Goal: Obtain resource: Download file/media

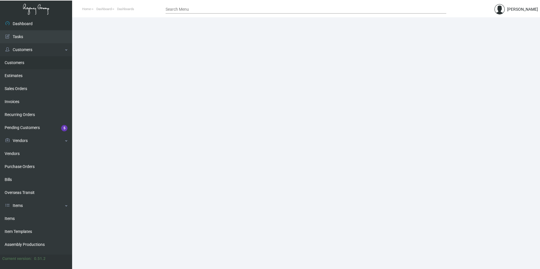
click at [14, 61] on link "Customers" at bounding box center [36, 62] width 72 height 13
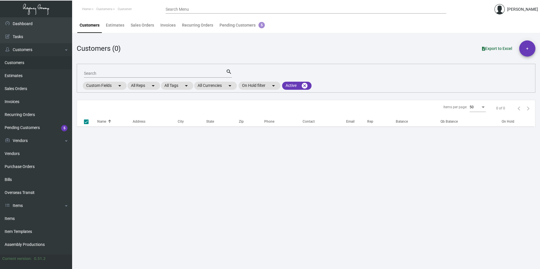
checkbox input "false"
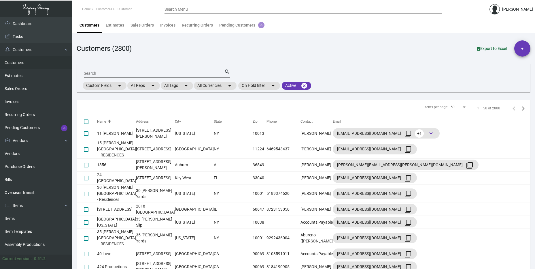
click at [99, 73] on input "Search" at bounding box center [154, 73] width 140 height 5
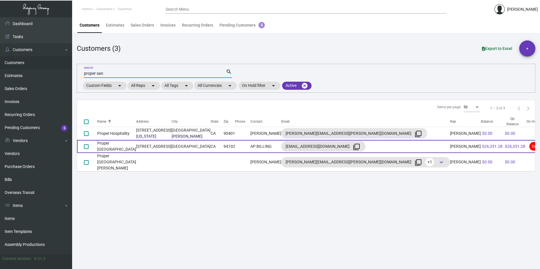
type input "proper san"
click at [156, 144] on td "[STREET_ADDRESS]" at bounding box center [153, 146] width 35 height 13
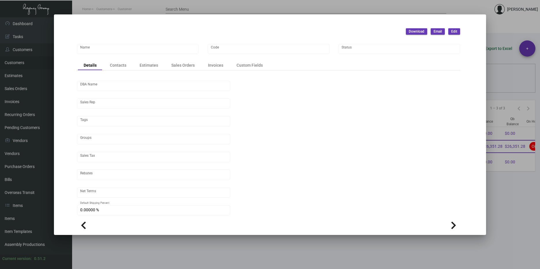
type input "Proper [GEOGRAPHIC_DATA]"
type input "944"
type input "[PERSON_NAME]"
type input "[GEOGRAPHIC_DATA]-[GEOGRAPHIC_DATA]"
type input "Net 30"
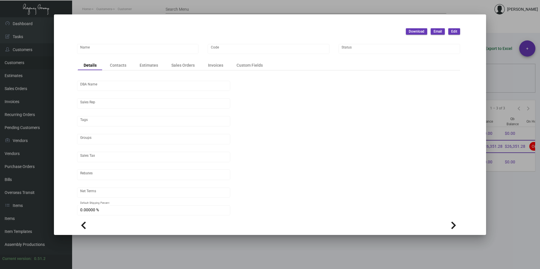
type input "United States Dollar $"
type input "$ 0.00"
checkbox input "true"
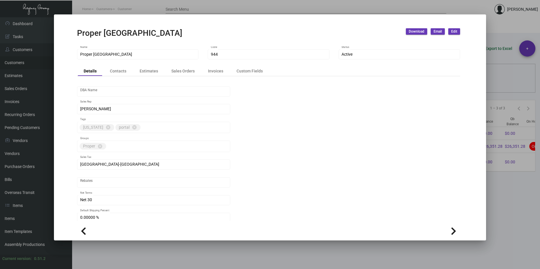
click at [215, 77] on div "DBA Name [PERSON_NAME] Sales Rep [US_STATE] cancel portal cancel Tags Proper ca…" at bounding box center [268, 176] width 383 height 200
click at [216, 73] on div "Invoices" at bounding box center [215, 71] width 15 height 6
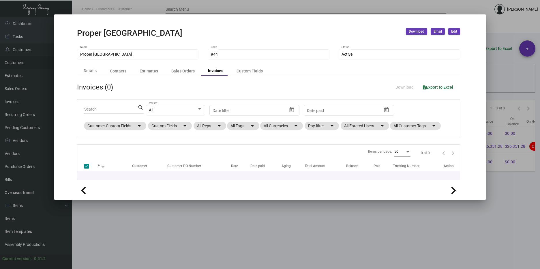
checkbox input "false"
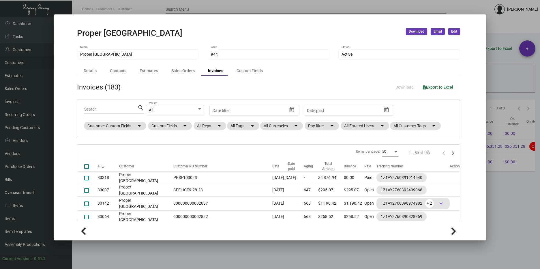
click at [492, 186] on div at bounding box center [270, 134] width 540 height 269
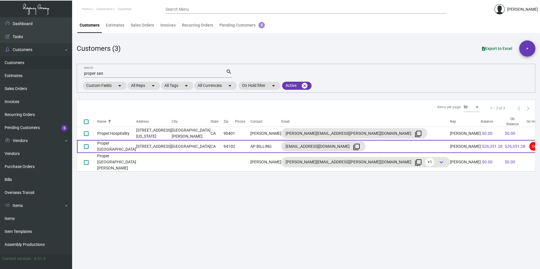
click at [223, 147] on td "CA" at bounding box center [216, 146] width 13 height 13
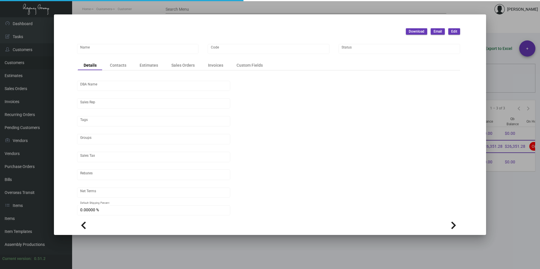
type input "Proper [GEOGRAPHIC_DATA]"
type input "944"
type input "[PERSON_NAME]"
type input "[GEOGRAPHIC_DATA]-[GEOGRAPHIC_DATA]"
type input "Net 30"
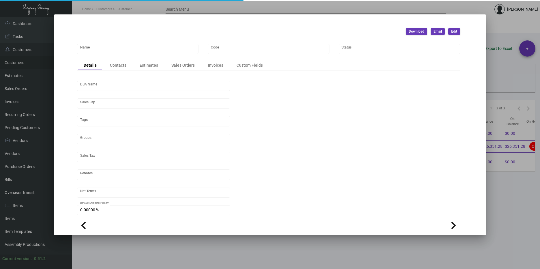
type input "United States Dollar $"
type input "$ 0.00"
checkbox input "true"
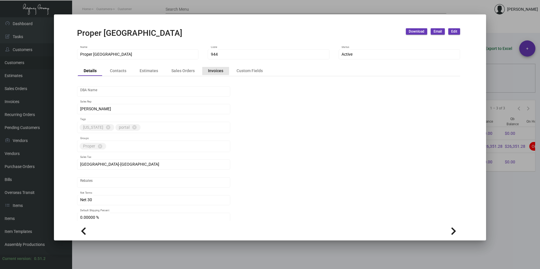
click at [208, 69] on div "Invoices" at bounding box center [215, 71] width 15 height 6
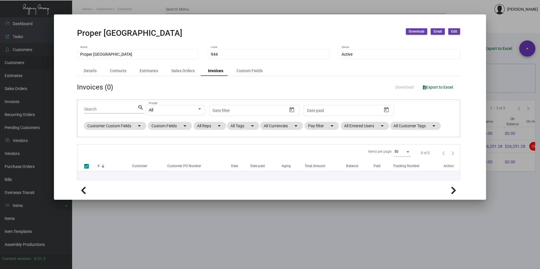
checkbox input "false"
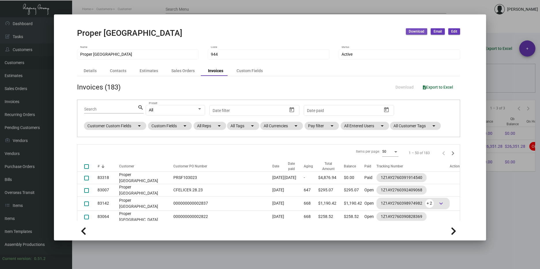
click at [425, 29] on button "Download" at bounding box center [416, 31] width 21 height 6
click at [421, 59] on button "Invoices" at bounding box center [432, 58] width 53 height 14
click at [183, 33] on div "Proper [GEOGRAPHIC_DATA] Download Email Edit" at bounding box center [268, 34] width 383 height 12
click at [182, 33] on div "Proper [GEOGRAPHIC_DATA] Download Email Edit" at bounding box center [268, 34] width 383 height 12
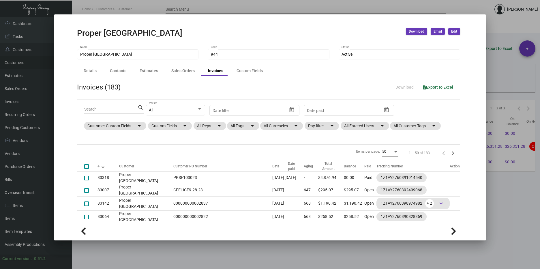
drag, startPoint x: 182, startPoint y: 33, endPoint x: 132, endPoint y: 32, distance: 50.4
click at [132, 32] on h2 "Proper [GEOGRAPHIC_DATA]" at bounding box center [129, 33] width 105 height 10
click at [131, 32] on h2 "Proper [GEOGRAPHIC_DATA]" at bounding box center [129, 33] width 105 height 10
click at [107, 34] on h2 "Proper [GEOGRAPHIC_DATA]" at bounding box center [129, 33] width 105 height 10
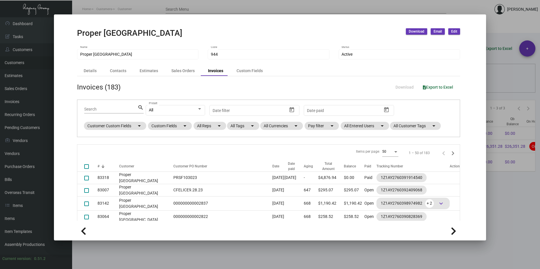
click at [107, 34] on h2 "Proper [GEOGRAPHIC_DATA]" at bounding box center [129, 33] width 105 height 10
click at [110, 34] on h2 "Proper [GEOGRAPHIC_DATA]" at bounding box center [129, 33] width 105 height 10
click at [195, 34] on div "Proper [GEOGRAPHIC_DATA] Download Email Edit" at bounding box center [268, 34] width 383 height 12
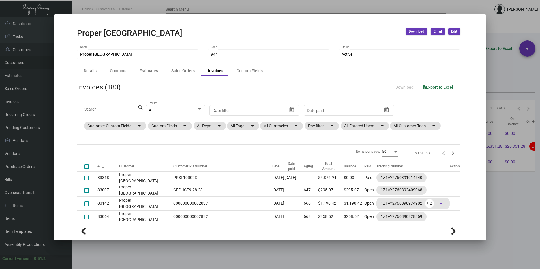
click at [166, 35] on div "Proper [GEOGRAPHIC_DATA] Download Email Edit" at bounding box center [268, 34] width 383 height 12
drag, startPoint x: 80, startPoint y: 34, endPoint x: 150, endPoint y: 33, distance: 70.9
click at [150, 33] on h2 "Proper [GEOGRAPHIC_DATA]" at bounding box center [129, 33] width 105 height 10
click at [146, 30] on h2 "Proper [GEOGRAPHIC_DATA]" at bounding box center [129, 33] width 105 height 10
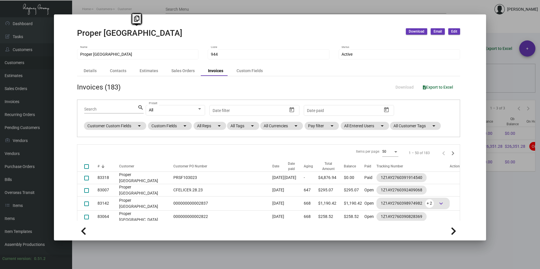
click at [146, 30] on h2 "Proper [GEOGRAPHIC_DATA]" at bounding box center [129, 33] width 105 height 10
click at [141, 30] on h2 "Proper [GEOGRAPHIC_DATA]" at bounding box center [129, 33] width 105 height 10
drag, startPoint x: 134, startPoint y: 32, endPoint x: 131, endPoint y: 32, distance: 3.5
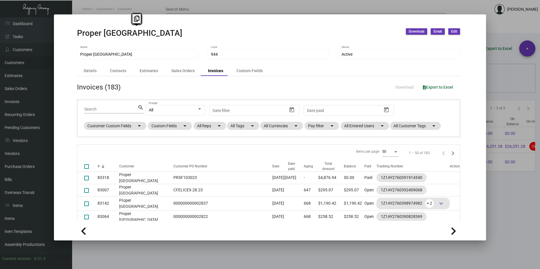
click at [134, 32] on h2 "Proper [GEOGRAPHIC_DATA]" at bounding box center [129, 33] width 105 height 10
click at [506, 234] on div at bounding box center [270, 134] width 540 height 269
